Goal: Information Seeking & Learning: Learn about a topic

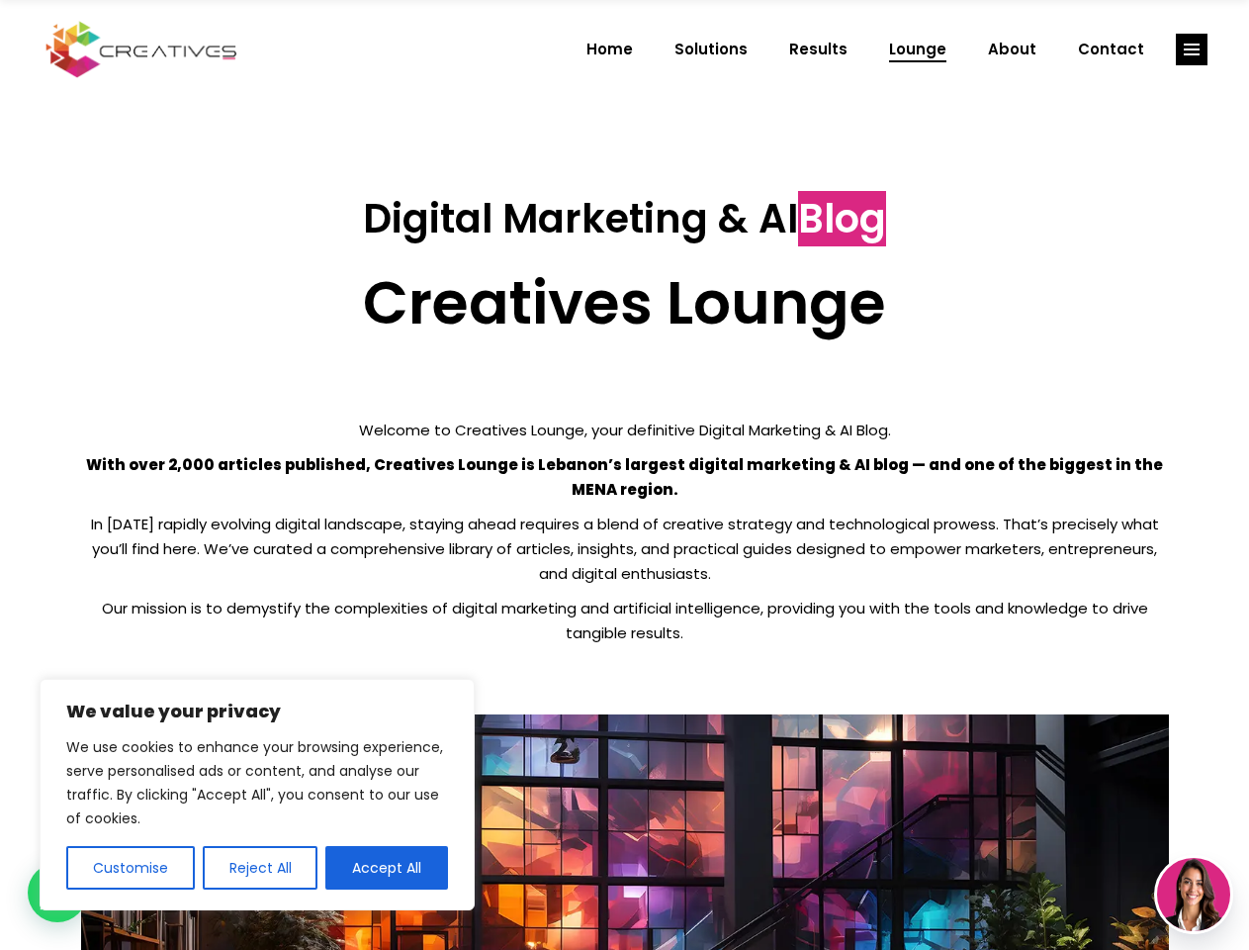
click at [624, 475] on p "With over 2,000 articles published, Creatives Lounge is Lebanon’s largest digit…" at bounding box center [625, 476] width 1088 height 49
click at [130, 868] on button "Customise" at bounding box center [130, 868] width 129 height 44
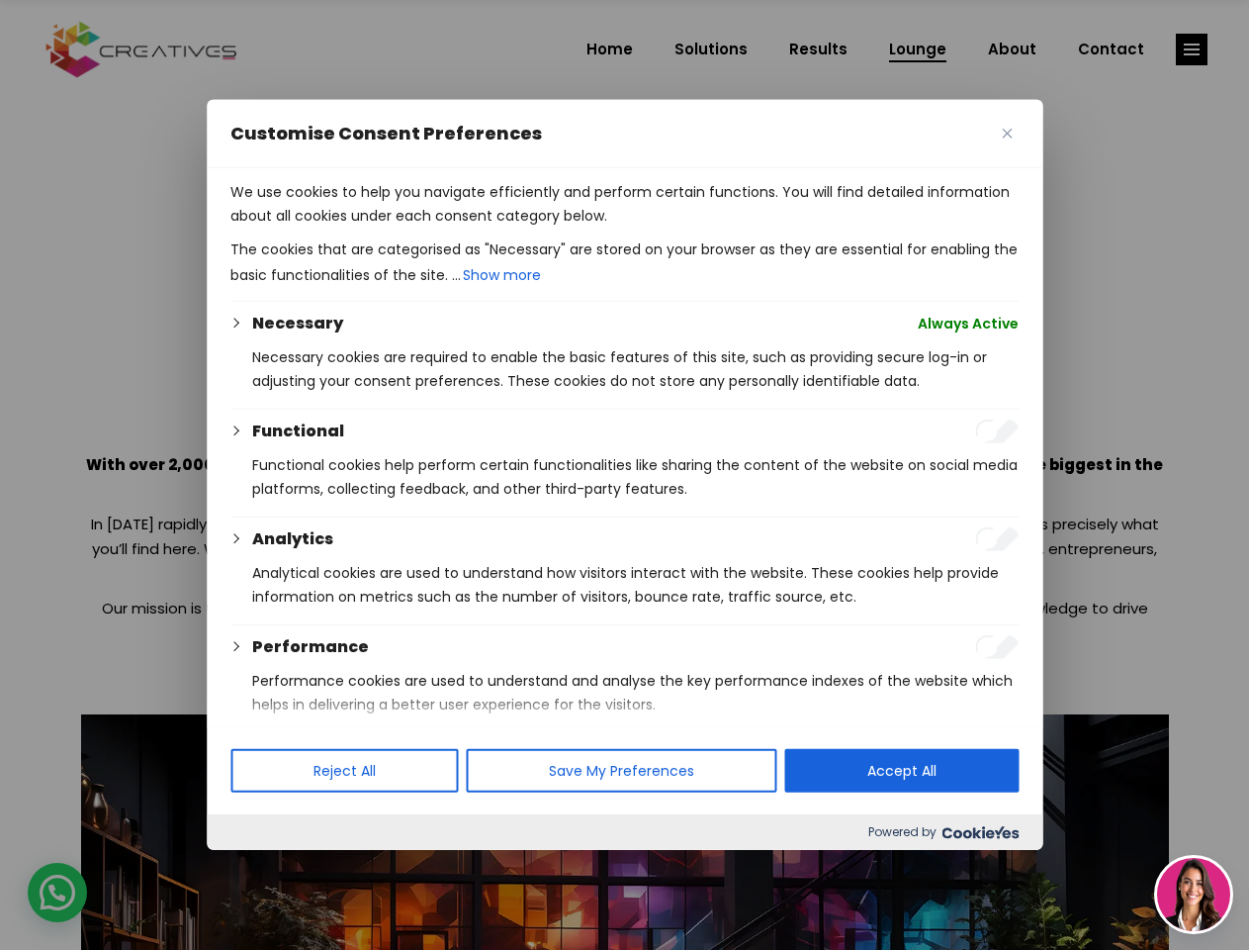
click at [259, 868] on div at bounding box center [624, 475] width 1249 height 950
click at [387, 228] on p "We use cookies to help you navigate efficiently and perform certain functions. …" at bounding box center [624, 203] width 788 height 47
click at [1192, 49] on div at bounding box center [624, 475] width 1249 height 950
click at [1194, 894] on img at bounding box center [1193, 894] width 73 height 73
